Goal: Information Seeking & Learning: Learn about a topic

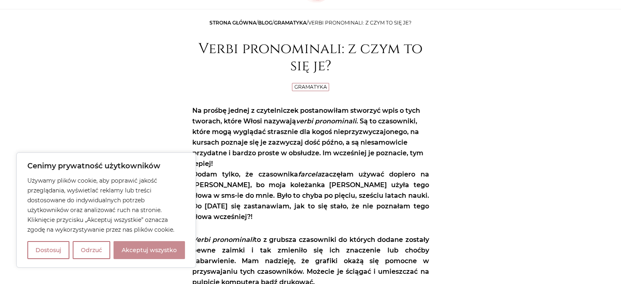
click at [162, 249] on button "Akceptuj wszystko" at bounding box center [148, 250] width 71 height 18
checkbox input "true"
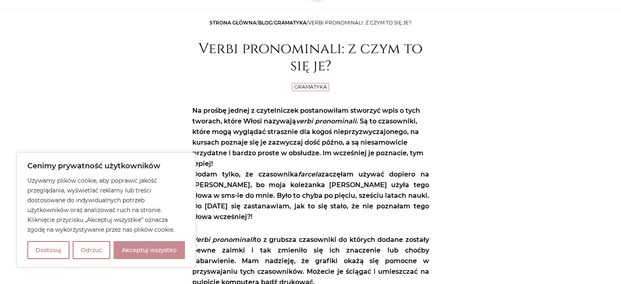
checkbox input "true"
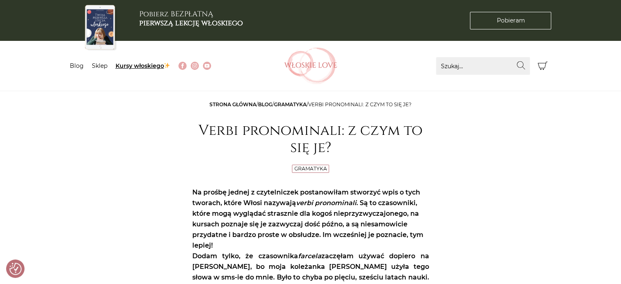
click at [133, 66] on link "Kursy włoskiego" at bounding box center [142, 65] width 55 height 7
